Goal: Task Accomplishment & Management: Manage account settings

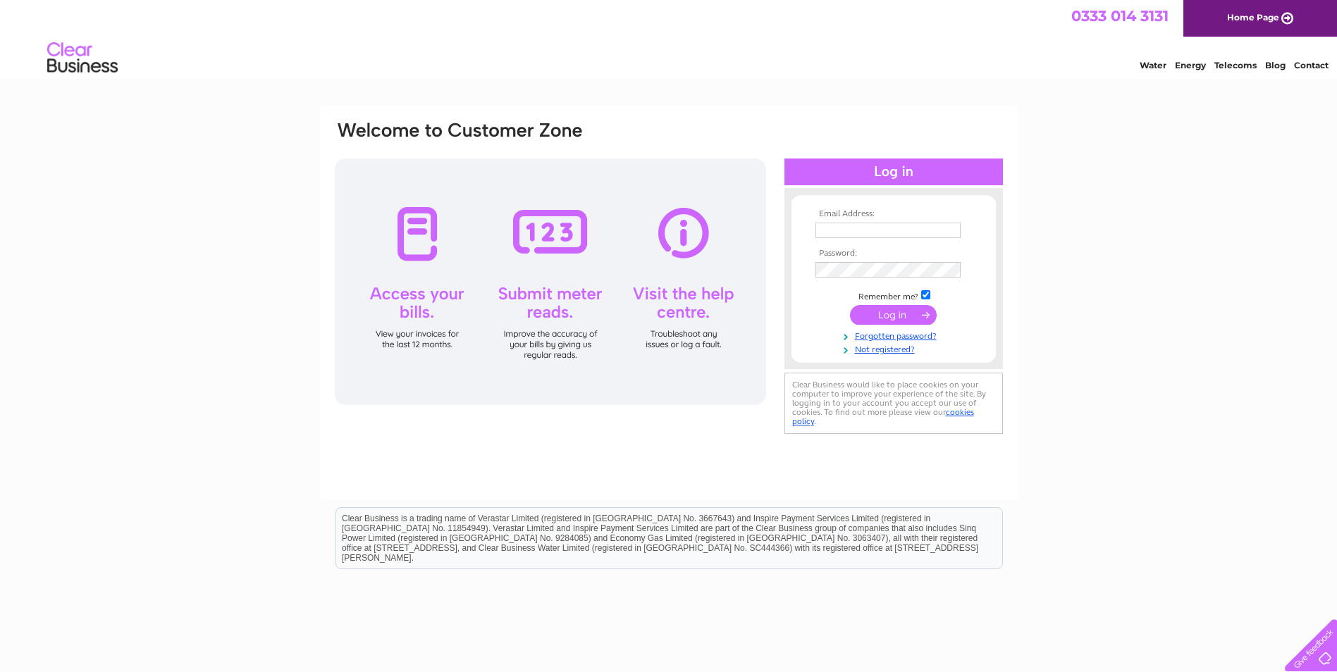
type input "swatson5@sky.com"
click at [894, 318] on input "submit" at bounding box center [893, 315] width 87 height 20
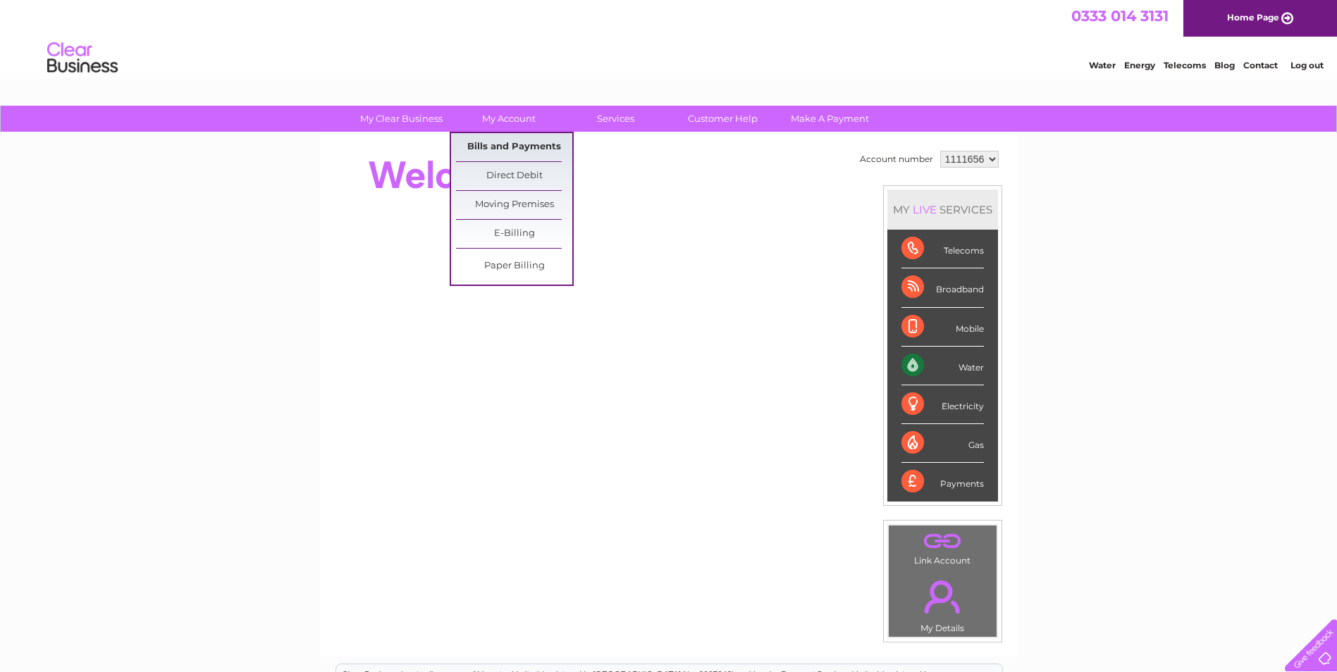
click at [494, 148] on link "Bills and Payments" at bounding box center [514, 147] width 116 height 28
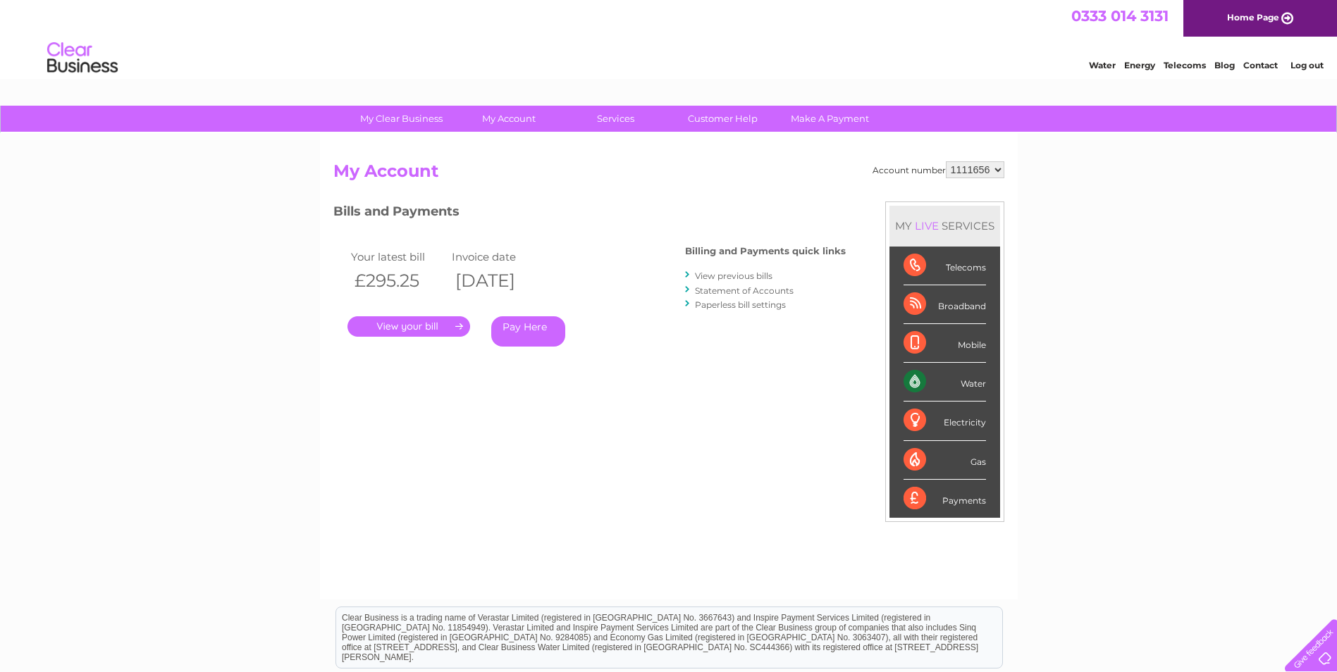
click at [408, 327] on link "." at bounding box center [408, 326] width 123 height 20
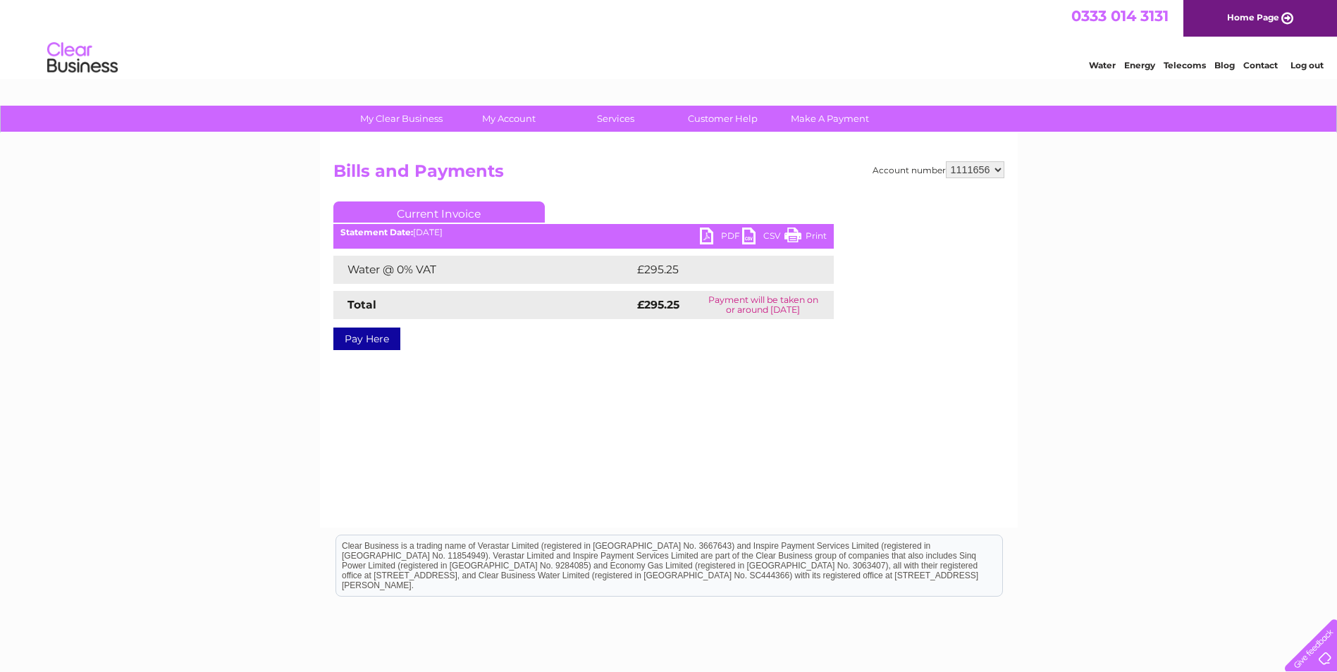
click at [703, 234] on link "PDF" at bounding box center [721, 238] width 42 height 20
